Goal: Complete application form: Complete application form

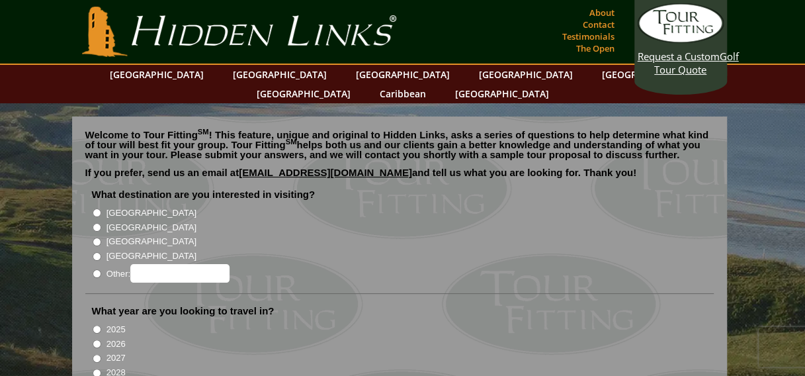
click at [96, 223] on input "[GEOGRAPHIC_DATA]" at bounding box center [97, 227] width 9 height 9
radio input "true"
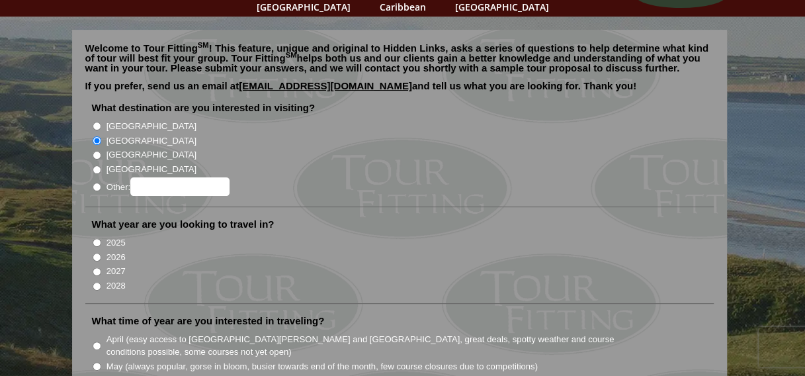
scroll to position [66, 0]
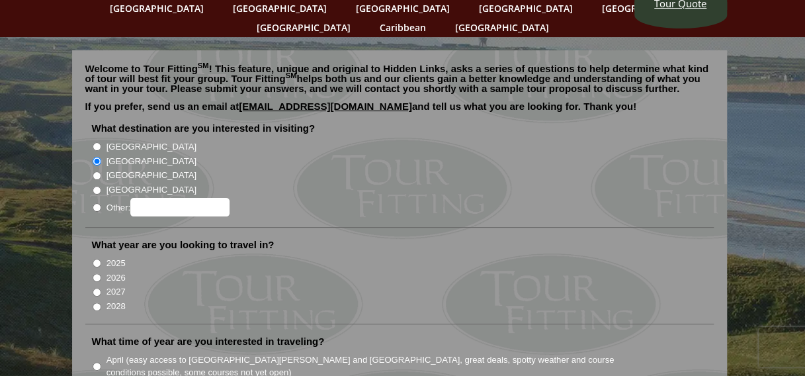
click at [97, 142] on input "[GEOGRAPHIC_DATA]" at bounding box center [97, 146] width 9 height 9
radio input "true"
click at [94, 157] on input "[GEOGRAPHIC_DATA]" at bounding box center [97, 161] width 9 height 9
radio input "true"
click at [95, 288] on input "2027" at bounding box center [97, 292] width 9 height 9
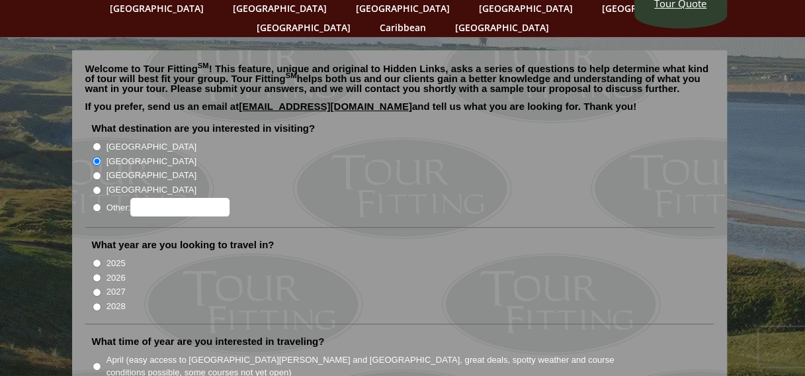
radio input "true"
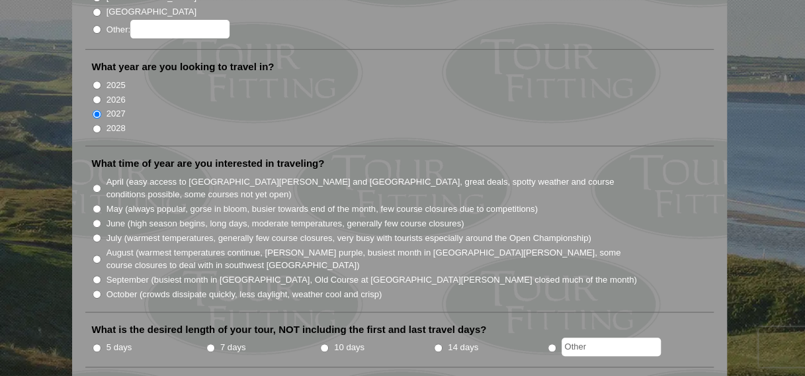
scroll to position [265, 0]
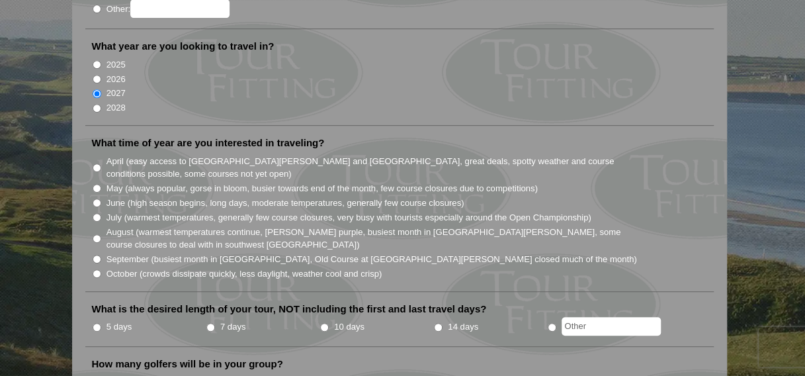
click at [97, 199] on input "June (high season begins, long days, moderate temperatures, generally few cours…" at bounding box center [97, 203] width 9 height 9
radio input "true"
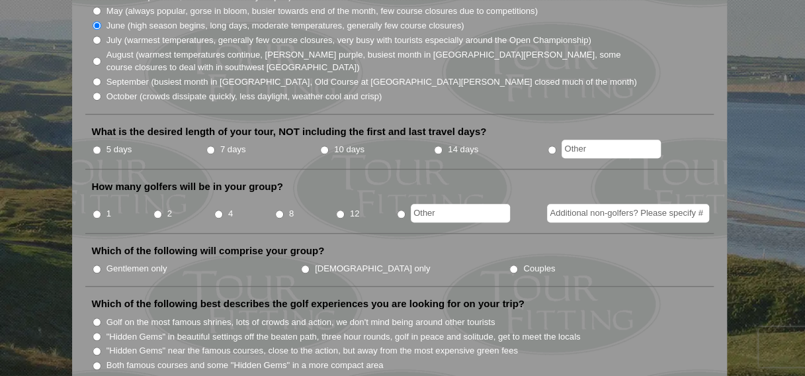
scroll to position [463, 0]
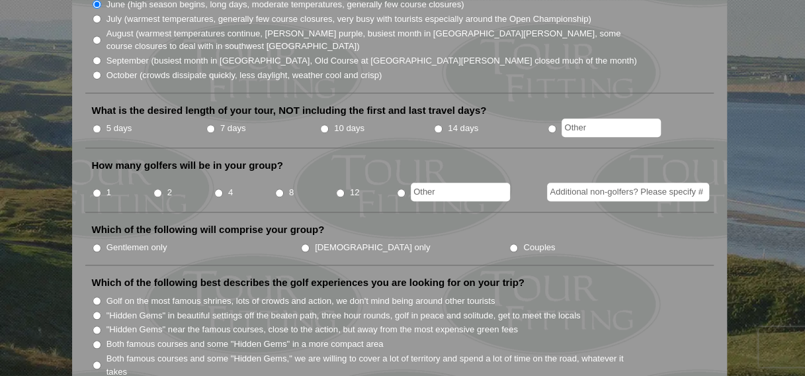
click at [324, 124] on input "10 days" at bounding box center [324, 128] width 9 height 9
radio input "true"
click at [218, 189] on input "4" at bounding box center [218, 193] width 9 height 9
radio input "true"
click at [208, 124] on input "7 days" at bounding box center [210, 128] width 9 height 9
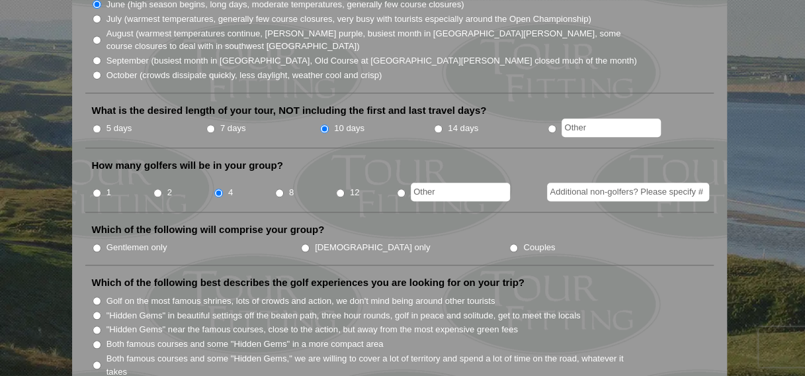
radio input "true"
click at [95, 243] on input "Gentlemen only" at bounding box center [97, 247] width 9 height 9
radio input "true"
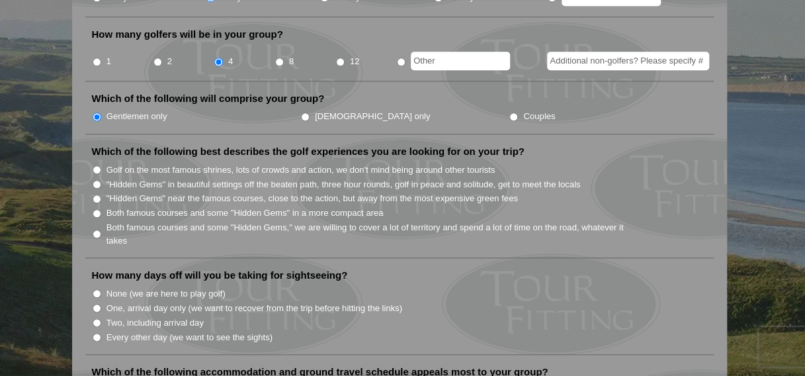
scroll to position [596, 0]
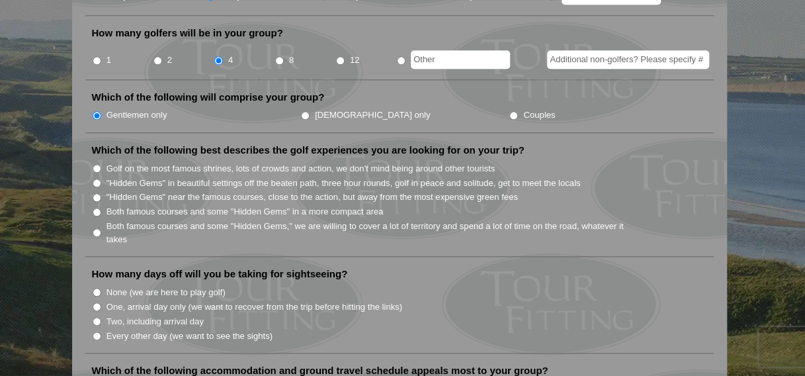
click at [93, 193] on input ""Hidden Gems" near the famous courses, close to the action, but away from the m…" at bounding box center [97, 197] width 9 height 9
radio input "true"
click at [95, 179] on input ""Hidden Gems" in beautiful settings off the beaten path, three hour rounds, gol…" at bounding box center [97, 183] width 9 height 9
radio input "true"
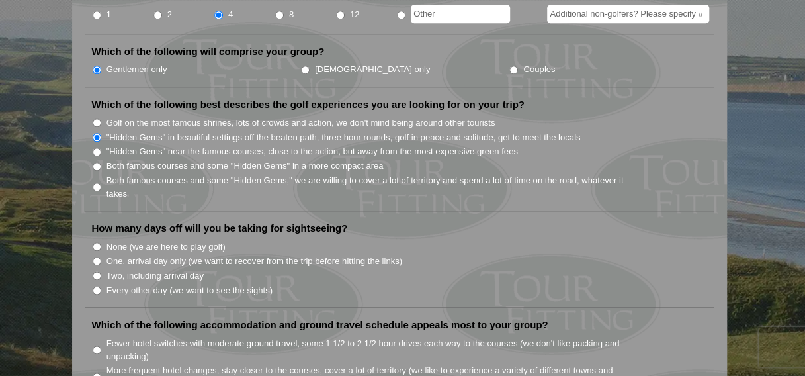
scroll to position [662, 0]
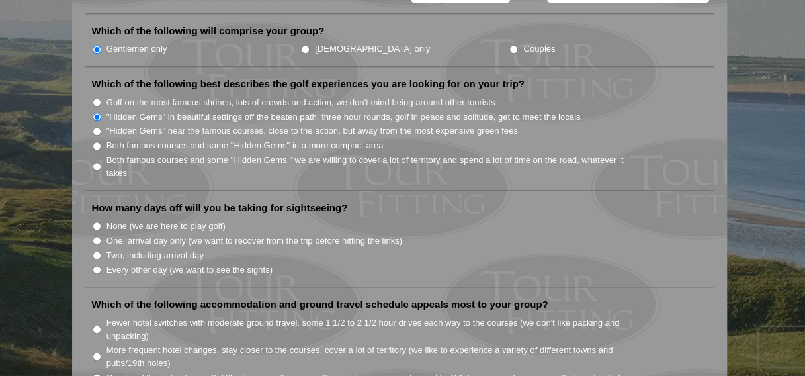
click at [95, 222] on input "None (we are here to play golf)" at bounding box center [97, 226] width 9 height 9
radio input "true"
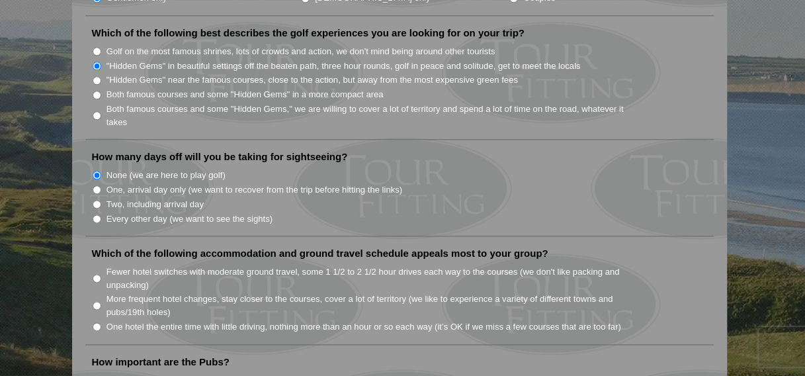
scroll to position [794, 0]
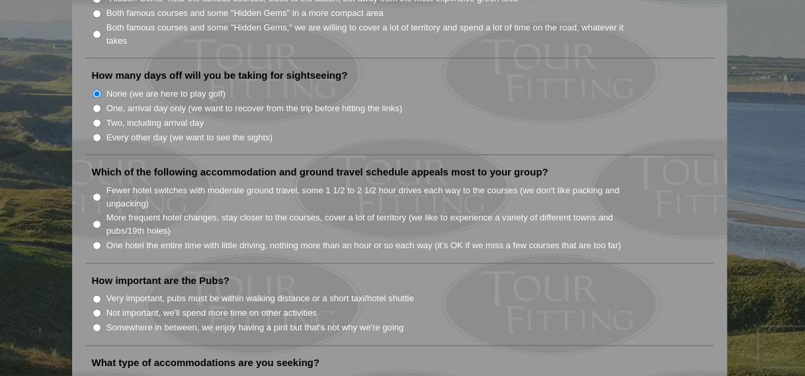
click at [98, 193] on input "Fewer hotel switches with moderate ground travel, some 1 1/2 to 2 1/2 hour driv…" at bounding box center [97, 197] width 9 height 9
radio input "true"
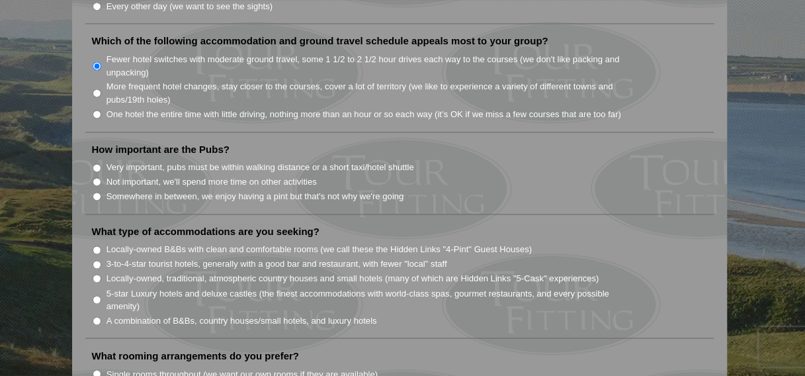
scroll to position [926, 0]
click at [95, 191] on input "Somewhere in between, we enjoy having a pint but that's not why we're going" at bounding box center [97, 195] width 9 height 9
radio input "true"
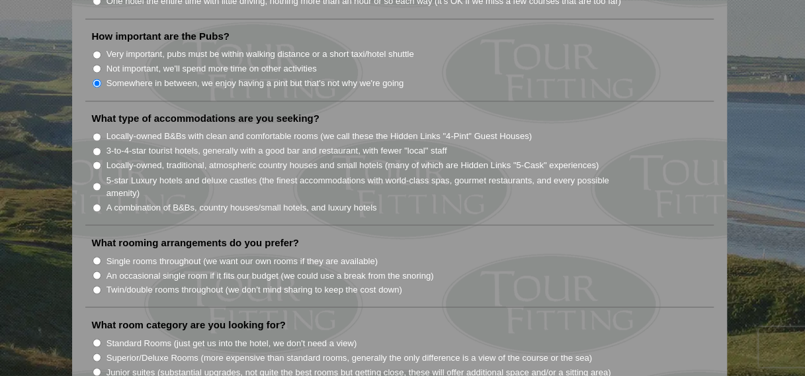
scroll to position [1059, 0]
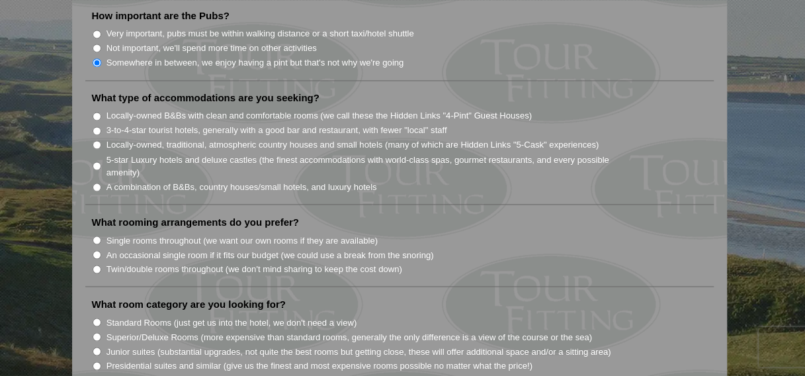
click at [98, 140] on input "Locally-owned, traditional, atmospheric country houses and small hotels (many o…" at bounding box center [97, 144] width 9 height 9
radio input "true"
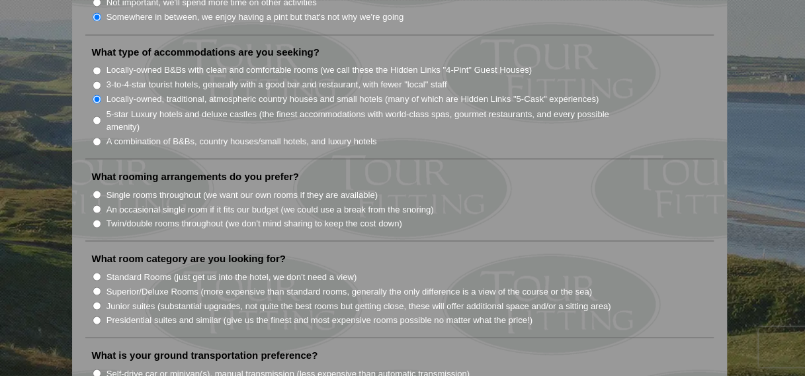
scroll to position [1125, 0]
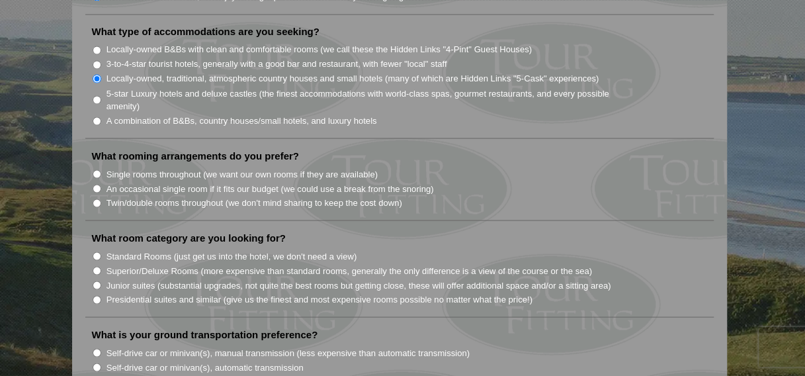
click at [98, 169] on input "Single rooms throughout (we want our own rooms if they are available)" at bounding box center [97, 173] width 9 height 9
radio input "true"
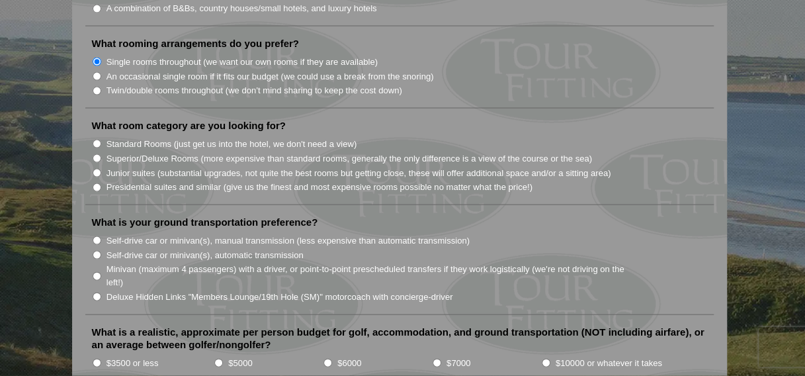
scroll to position [1257, 0]
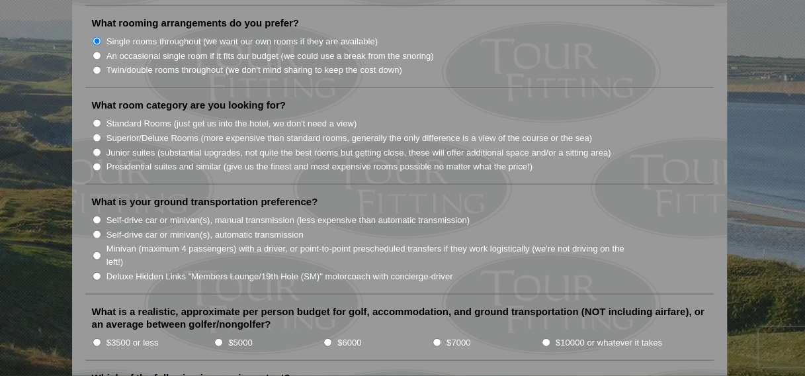
click at [95, 119] on input "Standard Rooms (just get us into the hotel, we don't need a view)" at bounding box center [97, 123] width 9 height 9
radio input "true"
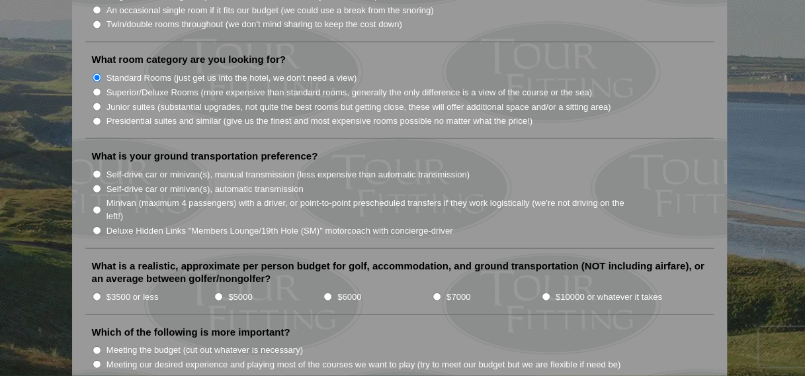
scroll to position [1323, 0]
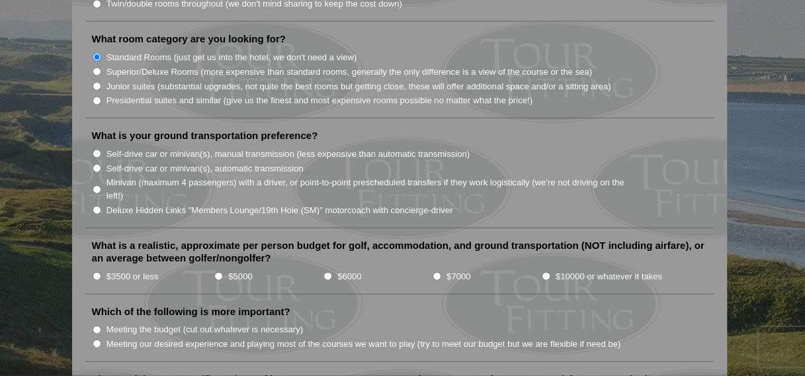
click at [97, 185] on input "Minivan (maximum 4 passengers) with a driver, or point-to-point prescheduled tr…" at bounding box center [97, 189] width 9 height 9
radio input "true"
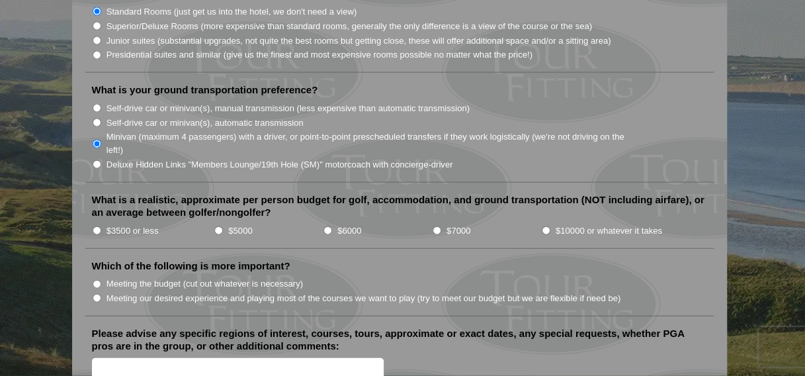
scroll to position [1390, 0]
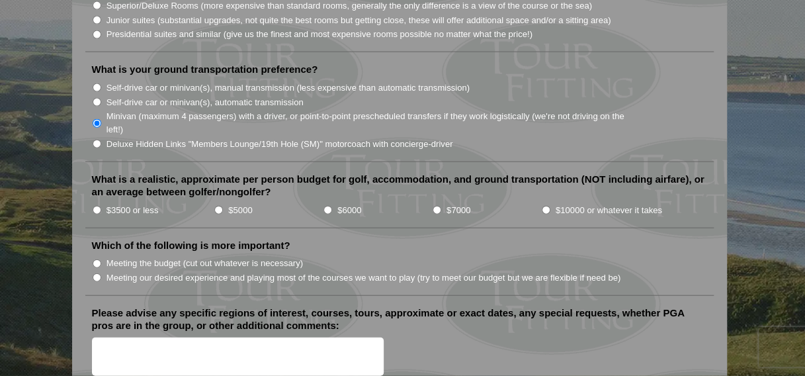
click at [97, 206] on input "$3500 or less" at bounding box center [97, 210] width 9 height 9
radio input "true"
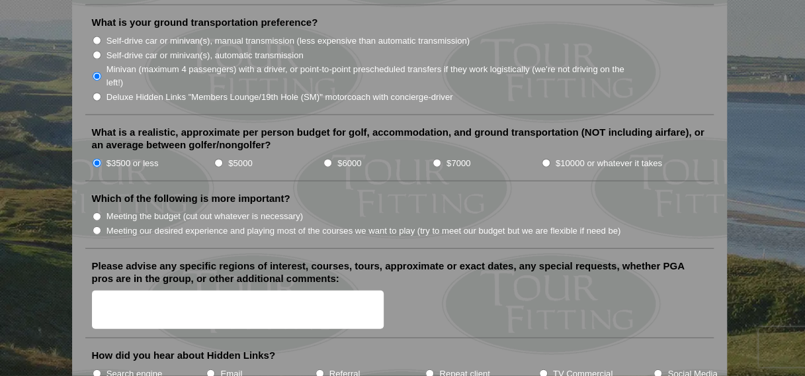
scroll to position [1456, 0]
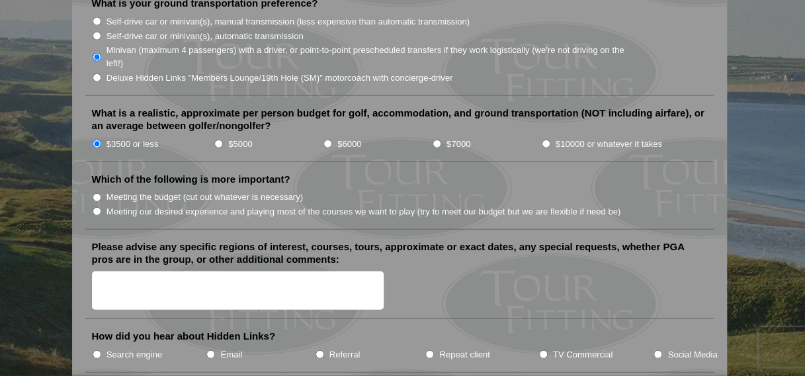
click at [94, 207] on input "Meeting our desired experience and playing most of the courses we want to play …" at bounding box center [97, 211] width 9 height 9
radio input "true"
click at [210, 271] on textarea "Please advise any specific regions of interest, courses, tours, approximate or …" at bounding box center [238, 290] width 292 height 39
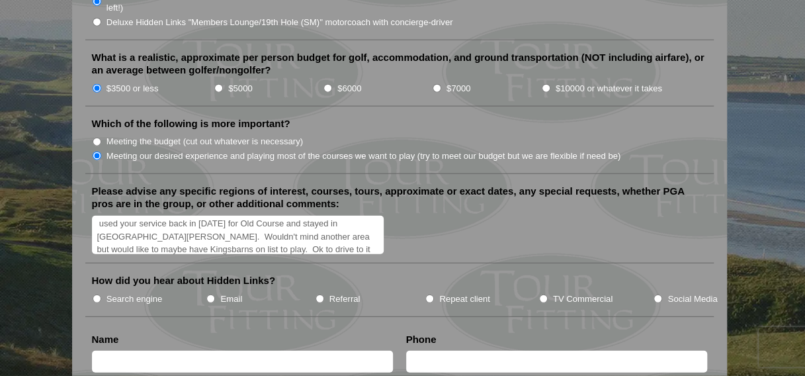
scroll to position [1588, 0]
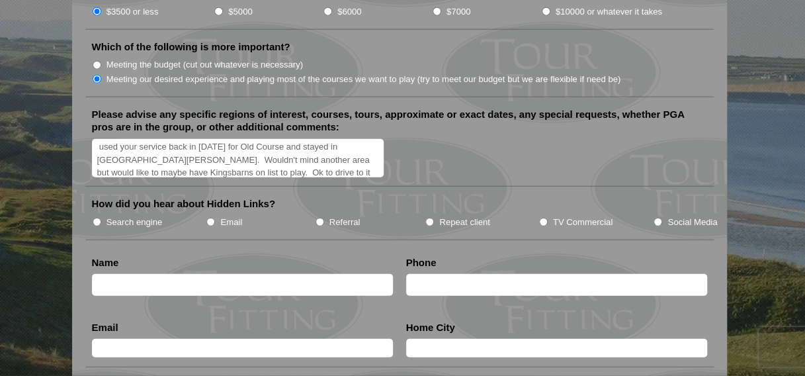
type textarea "used your service back in [DATE] for Old Course and stayed in [GEOGRAPHIC_DATA]…"
click at [429, 218] on input "Repeat client" at bounding box center [429, 222] width 9 height 9
radio input "true"
drag, startPoint x: 195, startPoint y: 256, endPoint x: 203, endPoint y: 249, distance: 10.9
click at [195, 274] on input "text" at bounding box center [242, 285] width 301 height 22
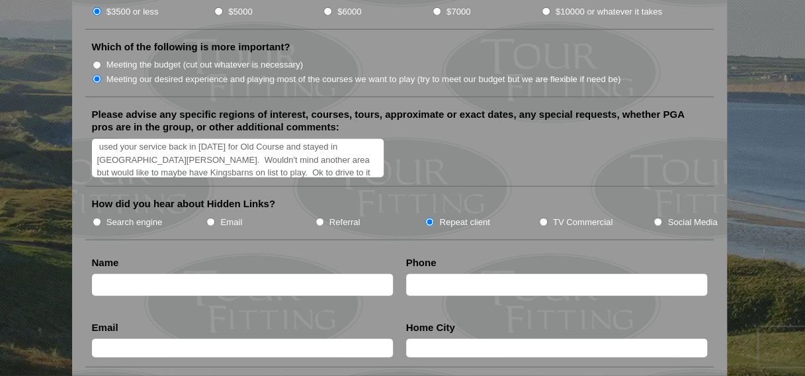
type input "[PERSON_NAME]"
type input "8655851981"
type input "[EMAIL_ADDRESS][DOMAIN_NAME]"
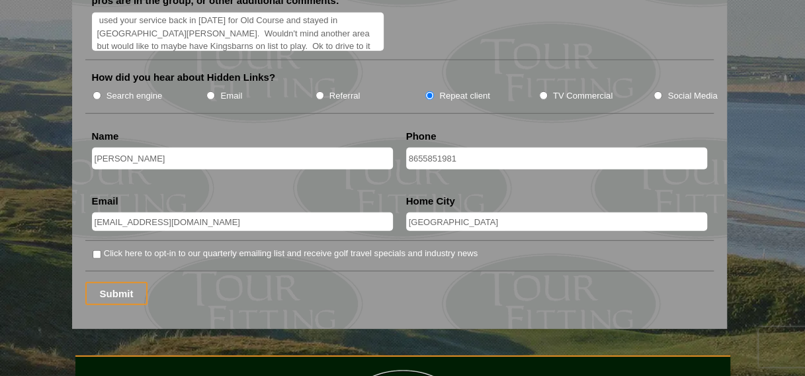
scroll to position [1720, 0]
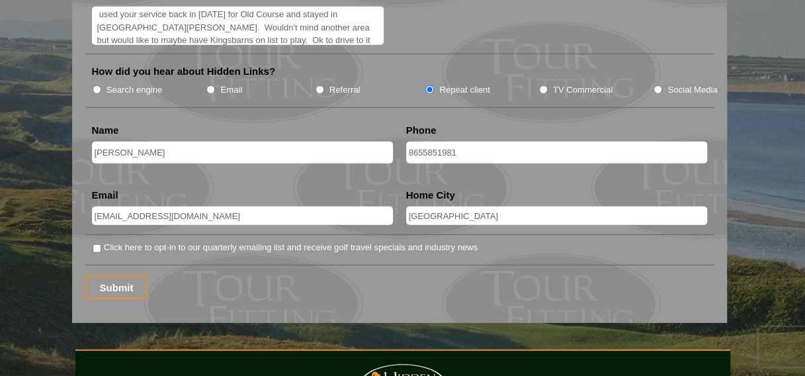
drag, startPoint x: 472, startPoint y: 192, endPoint x: 401, endPoint y: 181, distance: 72.2
type input "B"
type input "[GEOGRAPHIC_DATA]"
click at [93, 244] on input "Click here to opt-in to our quarterly emailing list and receive golf travel spe…" at bounding box center [97, 248] width 9 height 9
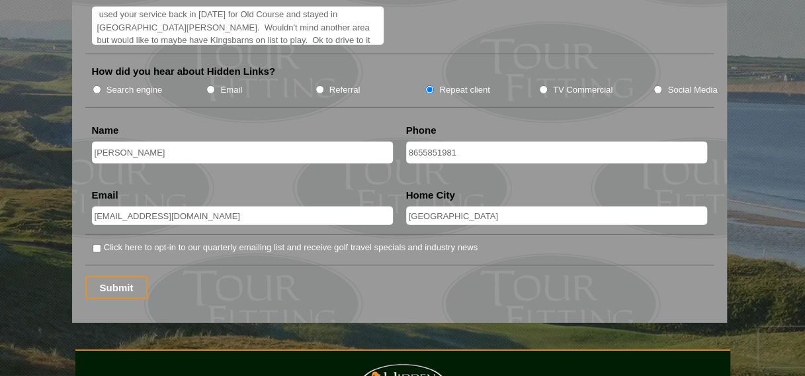
checkbox input "true"
click at [117, 276] on input "Submit" at bounding box center [116, 287] width 63 height 23
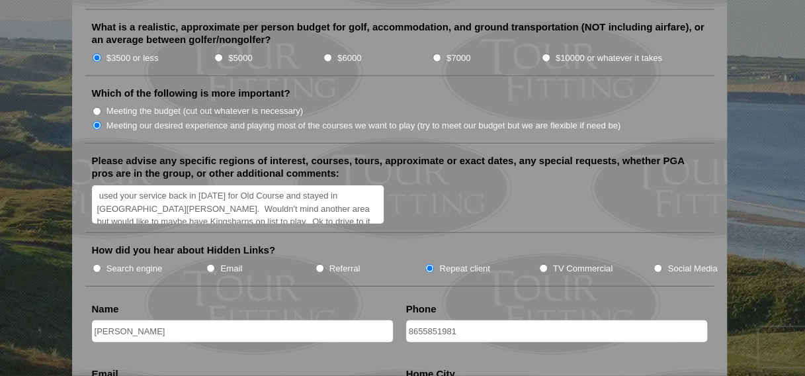
scroll to position [1654, 0]
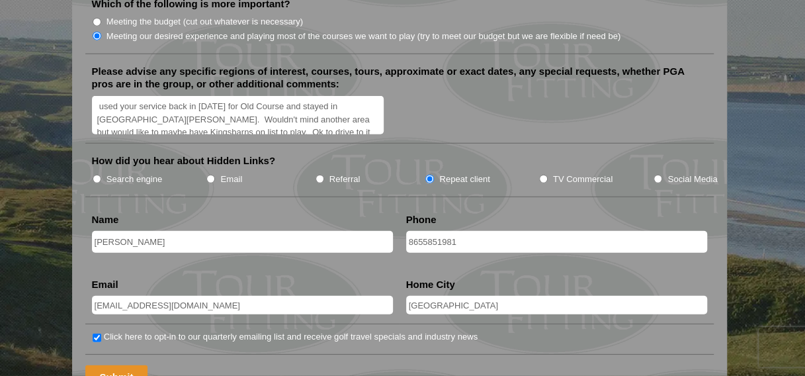
click at [107, 365] on input "Submit" at bounding box center [116, 376] width 63 height 23
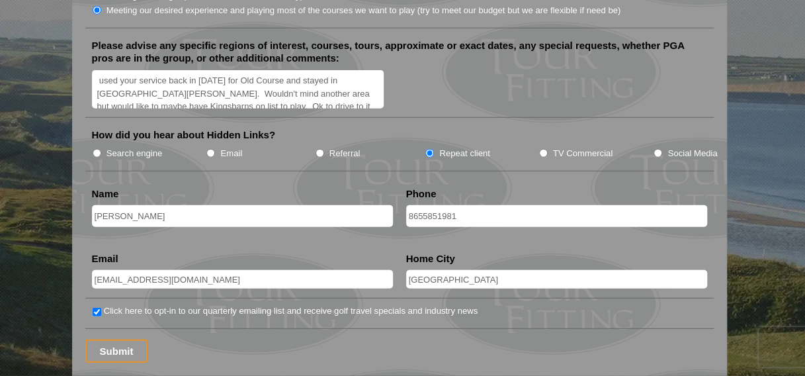
scroll to position [1720, 0]
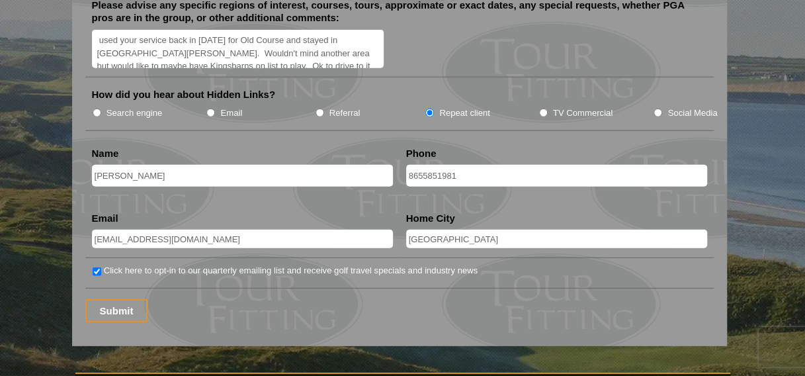
drag, startPoint x: 128, startPoint y: 146, endPoint x: 134, endPoint y: 152, distance: 8.0
click at [128, 165] on input "[PERSON_NAME]" at bounding box center [242, 176] width 301 height 22
type input "[PERSON_NAME]"
click at [408, 165] on input "8655851981" at bounding box center [556, 176] width 301 height 22
click at [425, 165] on input "(8655851981" at bounding box center [556, 176] width 301 height 22
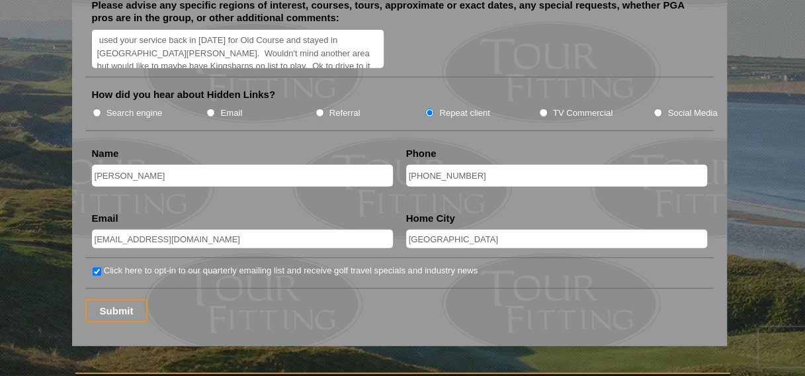
click at [443, 165] on input "(865)5851981" at bounding box center [556, 176] width 301 height 22
type input "(865)585-1981"
click at [230, 230] on input "[EMAIL_ADDRESS][DOMAIN_NAME]" at bounding box center [242, 239] width 301 height 19
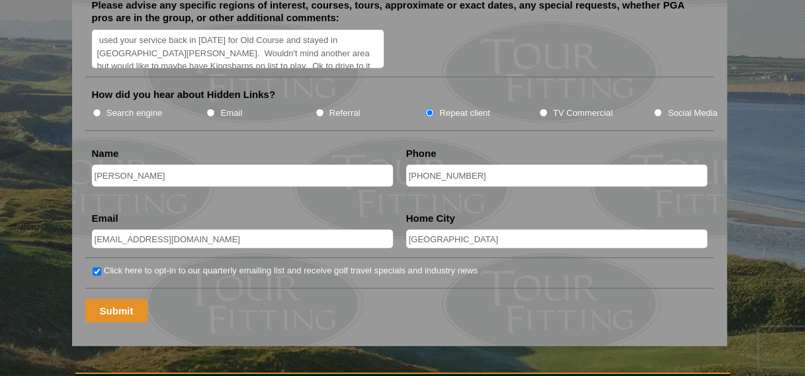
click at [126, 299] on input "Submit" at bounding box center [116, 310] width 63 height 23
